Goal: Browse casually

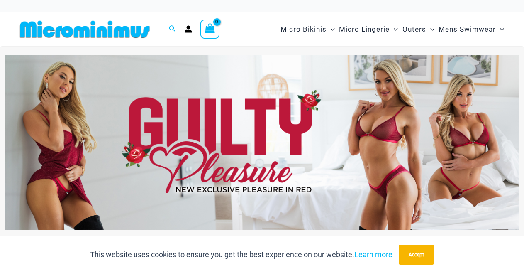
click at [395, 112] on img at bounding box center [262, 142] width 515 height 175
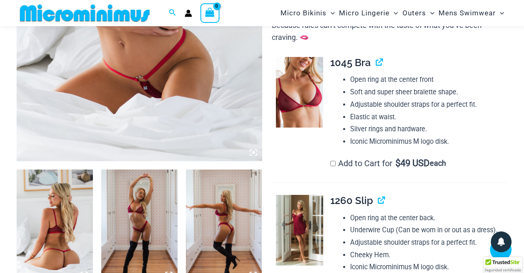
scroll to position [377, 0]
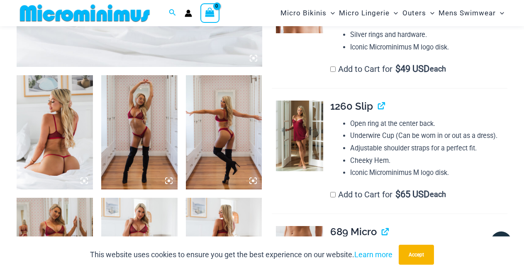
click at [63, 140] on img at bounding box center [55, 132] width 76 height 114
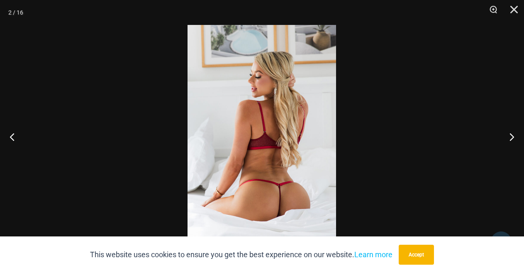
click at [252, 141] on img at bounding box center [262, 136] width 149 height 223
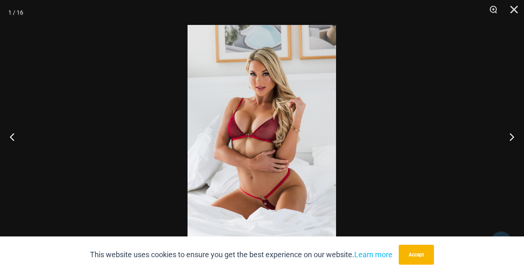
click at [25, 18] on div at bounding box center [33, 12] width 21 height 25
click at [514, 8] on button "Close" at bounding box center [511, 12] width 21 height 25
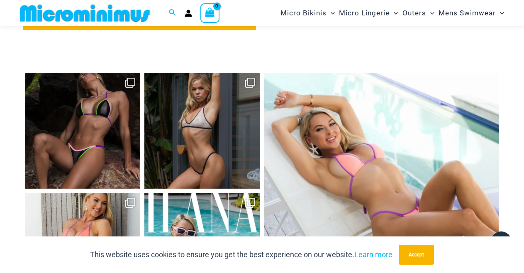
scroll to position [3547, 0]
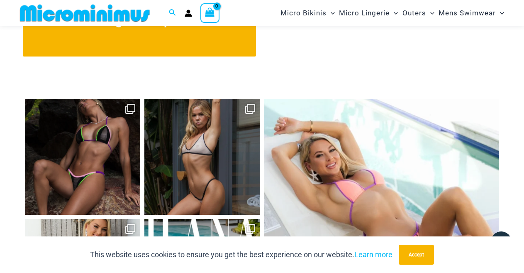
drag, startPoint x: 137, startPoint y: 80, endPoint x: 130, endPoint y: -10, distance: 89.5
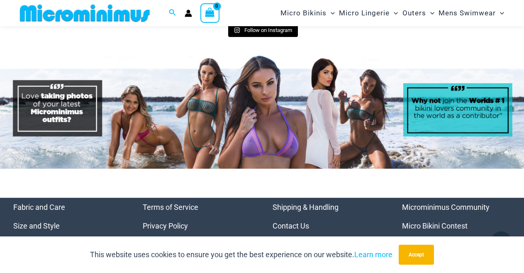
scroll to position [3623, 0]
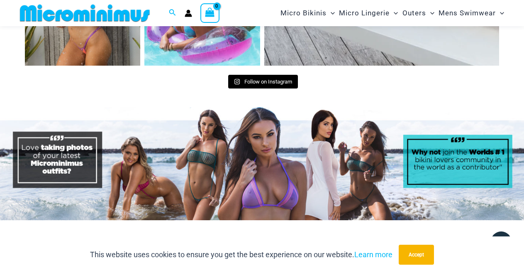
click at [192, 122] on img at bounding box center [262, 163] width 524 height 112
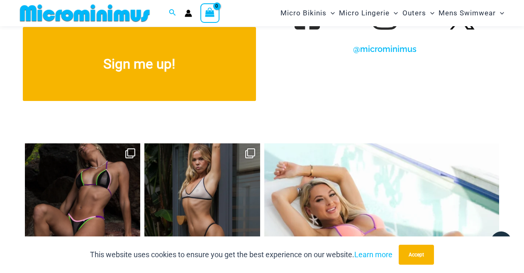
scroll to position [3133, 0]
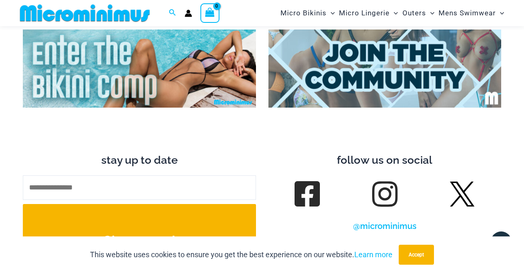
click at [456, 184] on img at bounding box center [462, 193] width 25 height 25
